Goal: Information Seeking & Learning: Learn about a topic

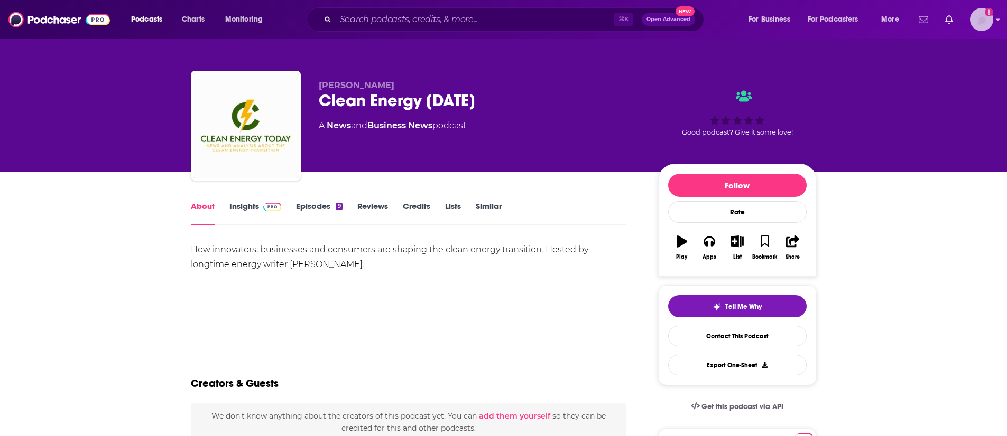
click at [985, 20] on img "Logged in as patiencebaldacci" at bounding box center [981, 19] width 23 height 23
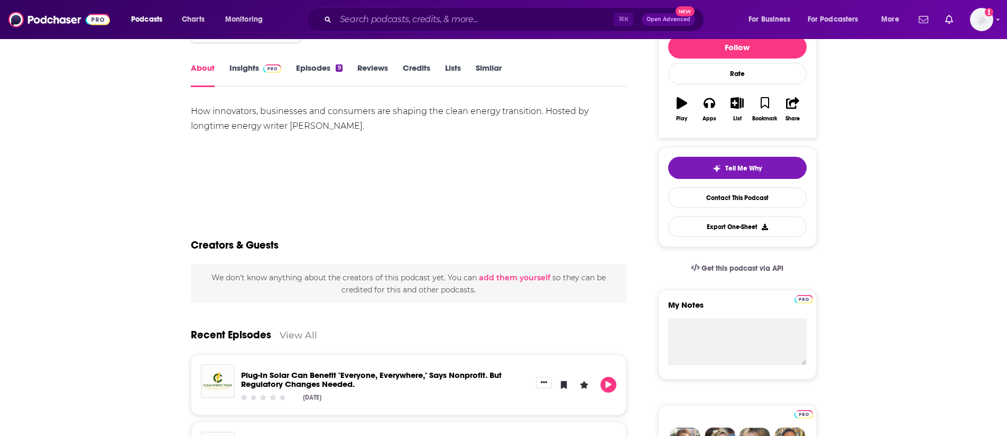
scroll to position [7, 0]
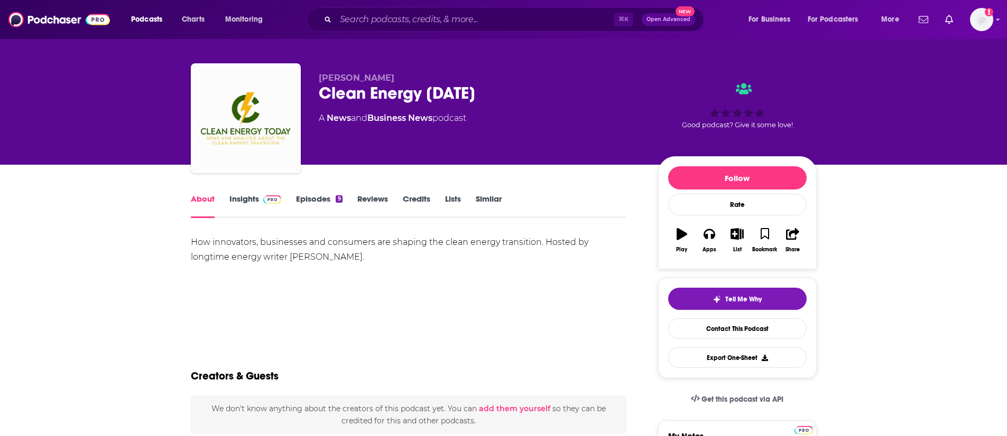
click at [240, 201] on link "Insights" at bounding box center [255, 206] width 52 height 24
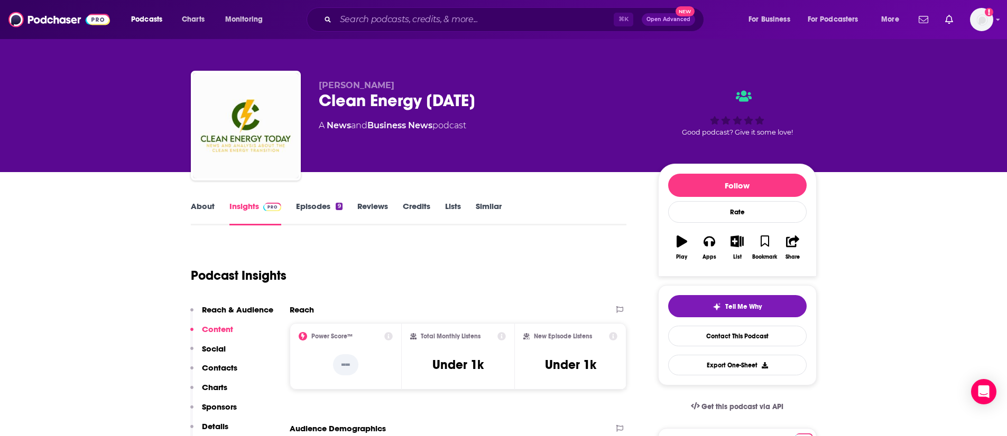
click at [211, 209] on link "About" at bounding box center [203, 213] width 24 height 24
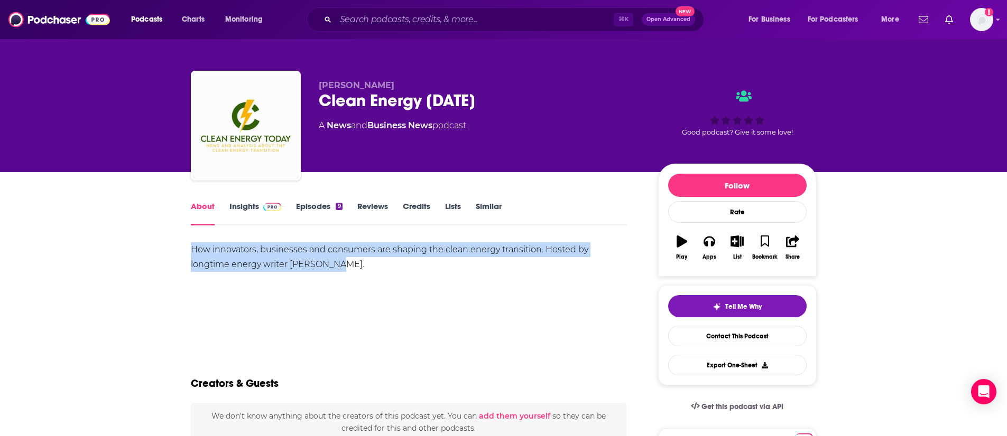
drag, startPoint x: 177, startPoint y: 254, endPoint x: 295, endPoint y: 271, distance: 119.6
copy div "How innovators, businesses and consumers are shaping the clean energy transitio…"
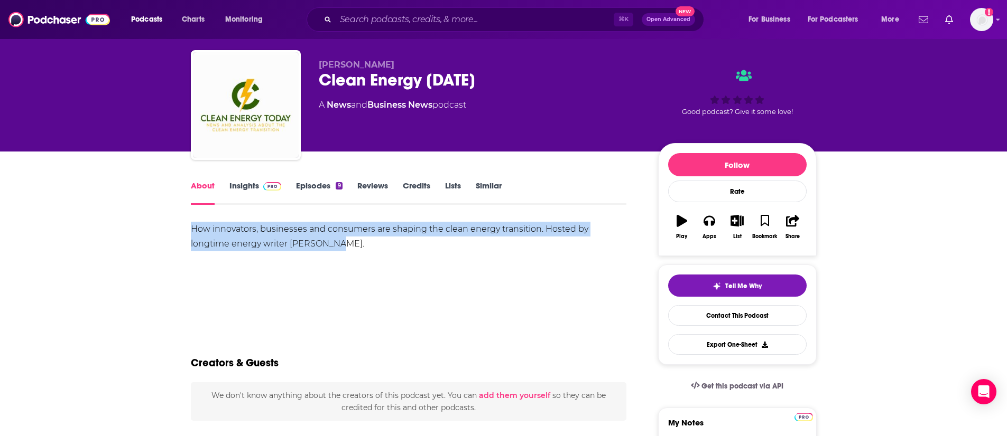
click at [321, 185] on link "Episodes 9" at bounding box center [319, 193] width 46 height 24
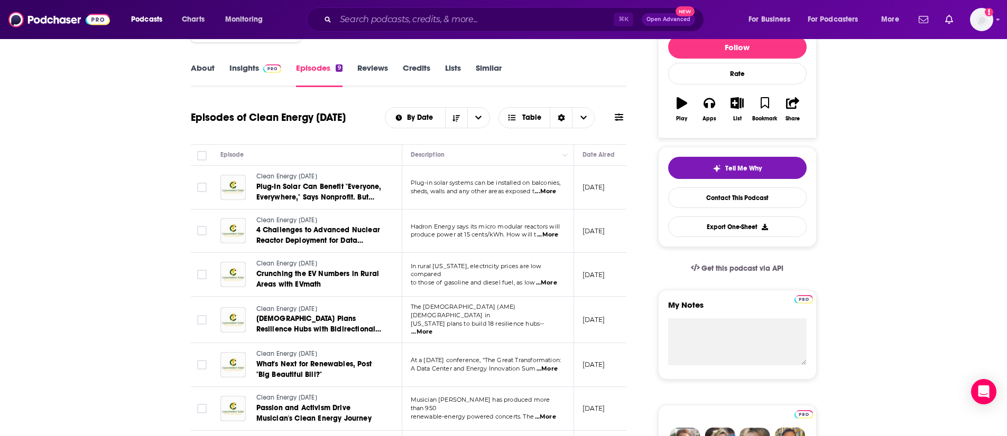
scroll to position [101, 0]
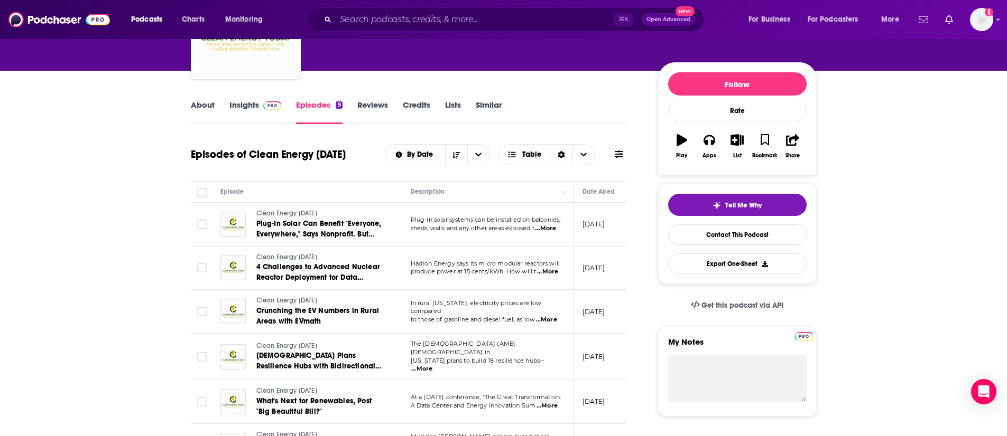
click at [541, 225] on span "...More" at bounding box center [545, 229] width 21 height 8
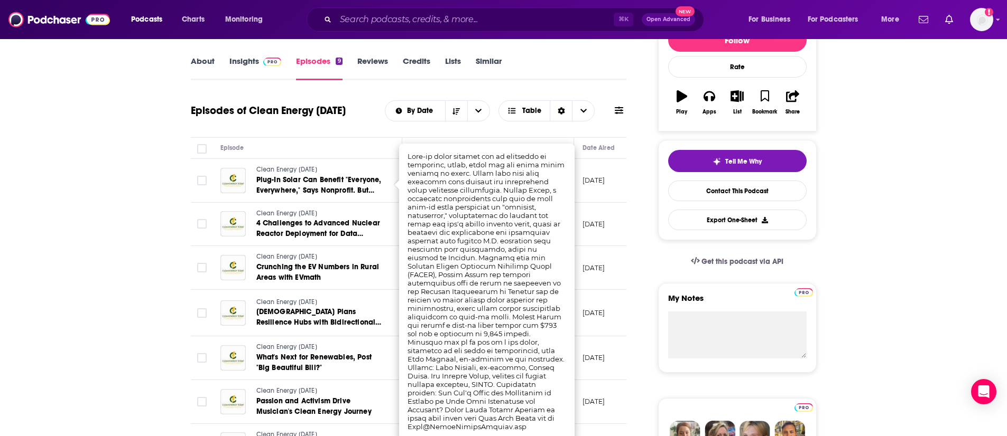
scroll to position [199, 0]
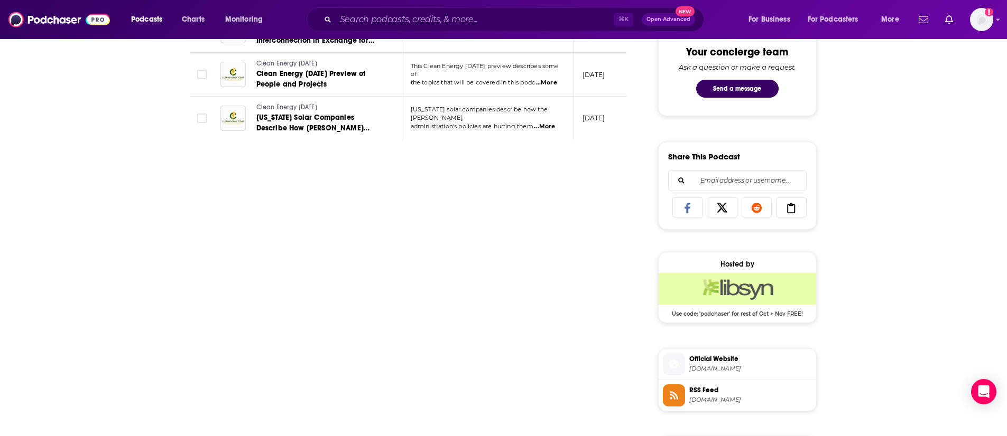
scroll to position [560, 0]
